Goal: Information Seeking & Learning: Learn about a topic

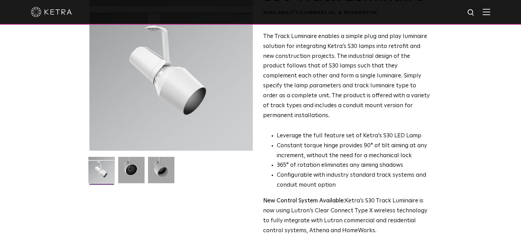
scroll to position [240, 0]
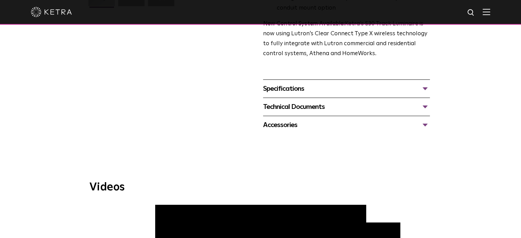
click at [294, 83] on div "Specifications" at bounding box center [346, 88] width 167 height 11
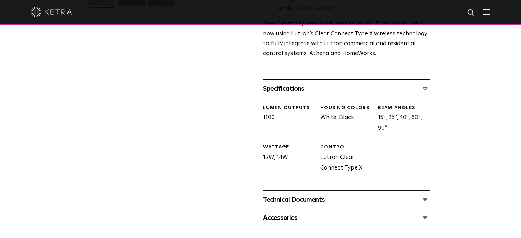
drag, startPoint x: 264, startPoint y: 109, endPoint x: 386, endPoint y: 160, distance: 132.4
click at [380, 156] on div "LUMEN OUTPUTS 1100 HOUSING COLORS White, Black BEAM ANGLES 15°, 25°, 40°, 60°, …" at bounding box center [344, 144] width 172 height 93
click at [397, 167] on div "LUMEN OUTPUTS 1100 HOUSING COLORS White, Black BEAM ANGLES 15°, 25°, 40°, 60°, …" at bounding box center [344, 144] width 172 height 93
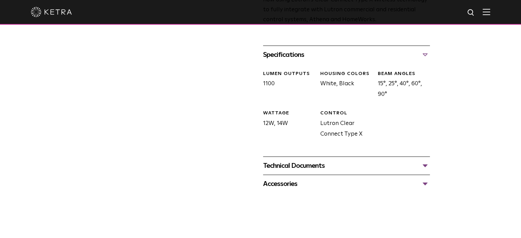
scroll to position [274, 0]
click at [294, 160] on div "Technical Documents" at bounding box center [346, 165] width 167 height 11
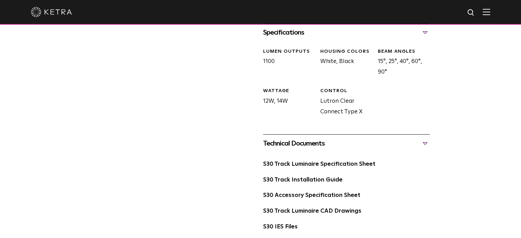
scroll to position [308, 0]
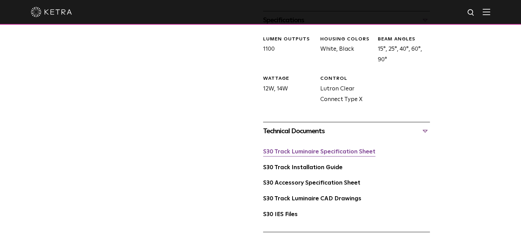
click at [303, 149] on link "S30 Track Luminaire Specification Sheet" at bounding box center [319, 152] width 112 height 6
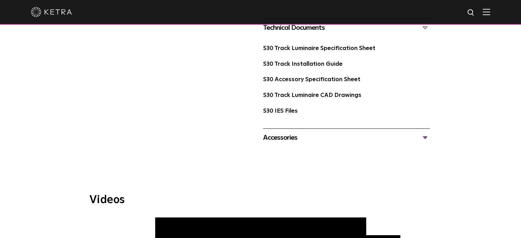
scroll to position [445, 0]
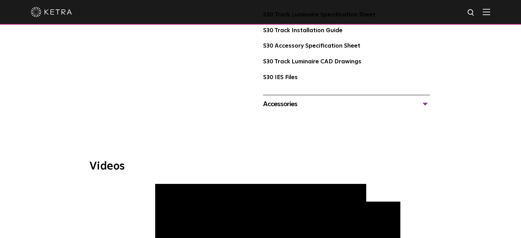
click at [313, 99] on div "Accessories" at bounding box center [346, 104] width 167 height 11
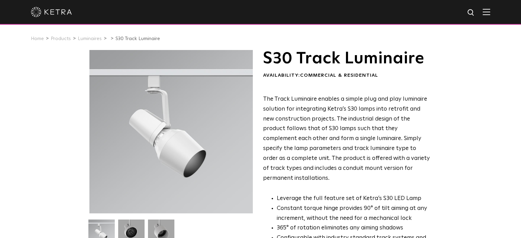
scroll to position [68, 0]
